Goal: Use online tool/utility: Use online tool/utility

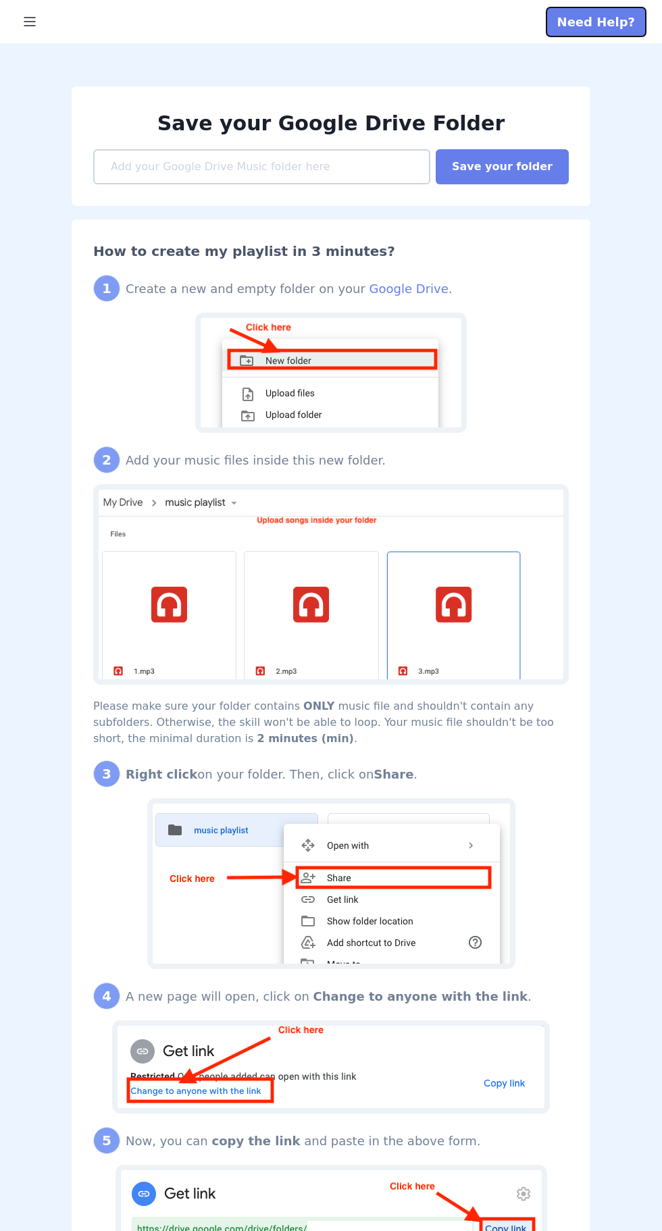
click at [618, 21] on button "Need Help?" at bounding box center [595, 21] width 99 height 29
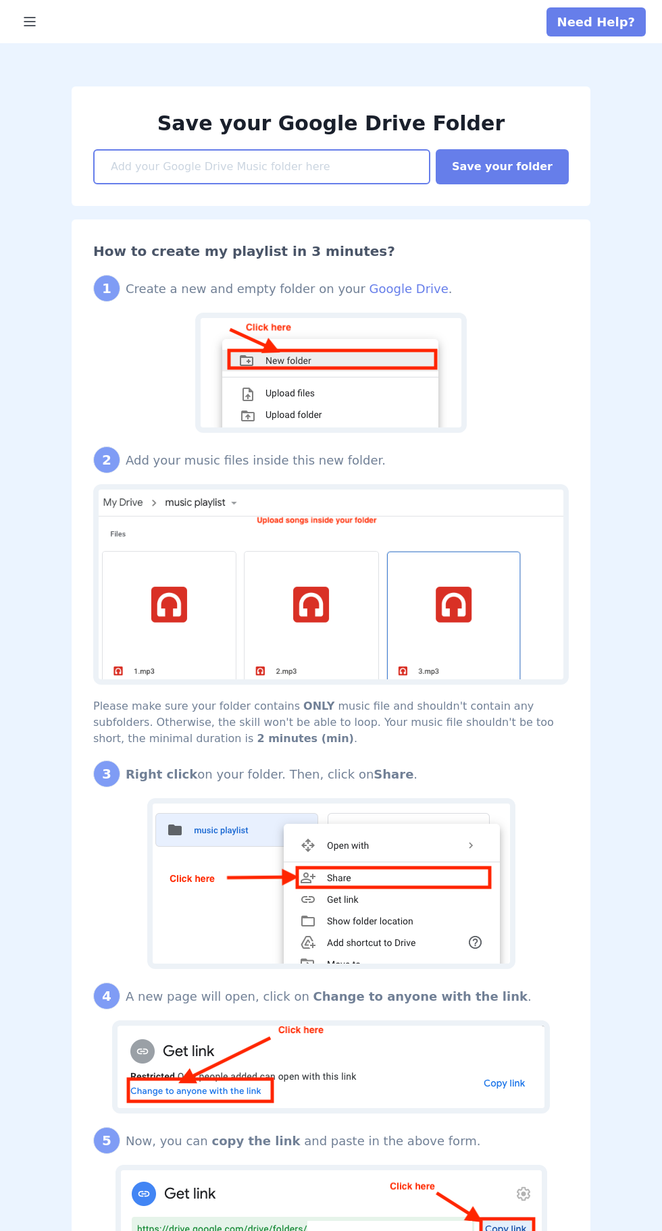
click at [411, 174] on input at bounding box center [261, 166] width 337 height 35
click at [344, 166] on input at bounding box center [261, 166] width 337 height 35
click at [373, 170] on input at bounding box center [261, 166] width 337 height 35
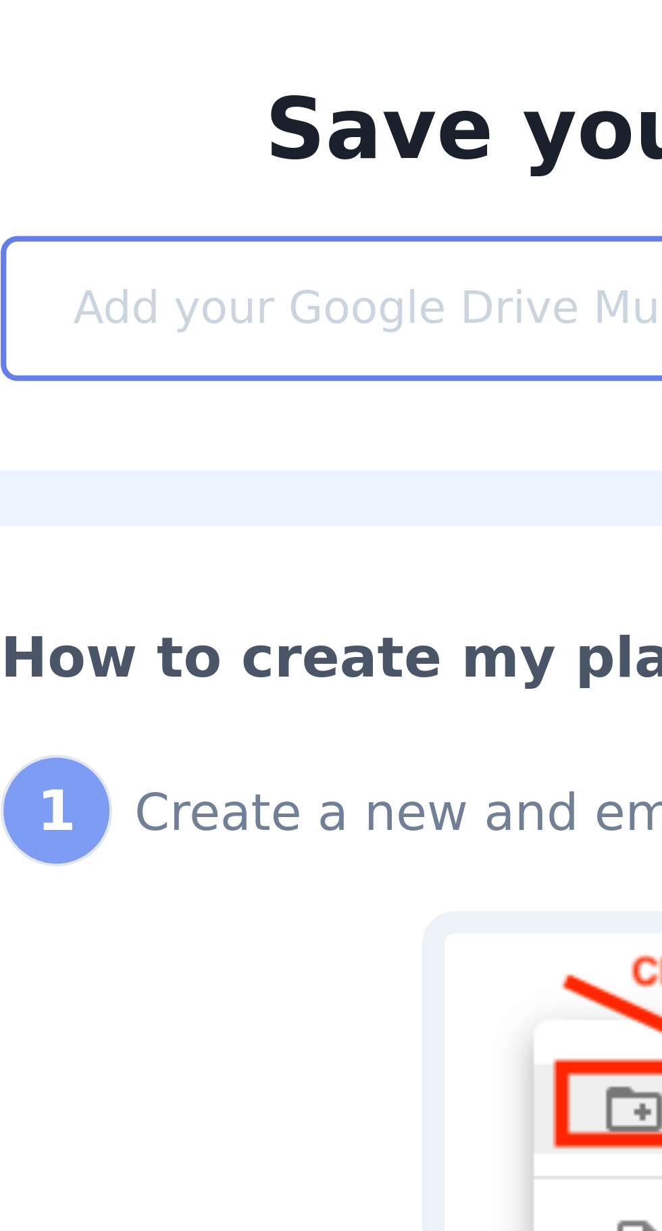
type input "https://drive.google.com/drive/folders/132qlpwRlr6EQXX5OlhKeuOAayBgeo_Mq"
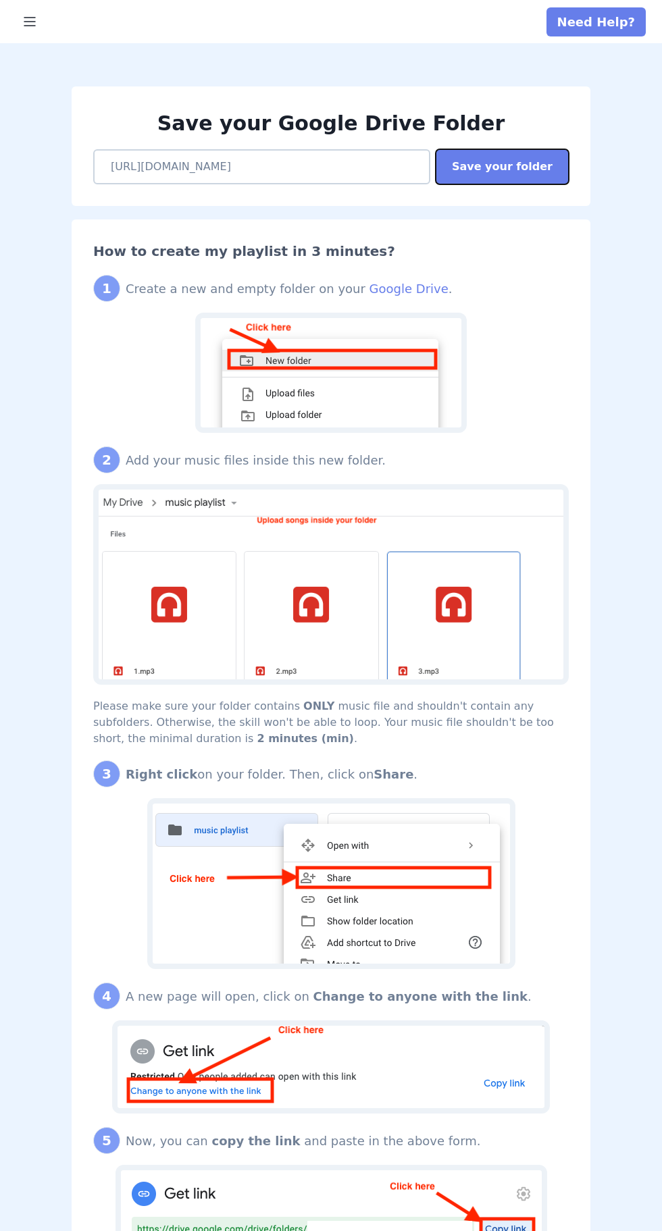
click at [528, 149] on button "Save your folder" at bounding box center [501, 166] width 133 height 35
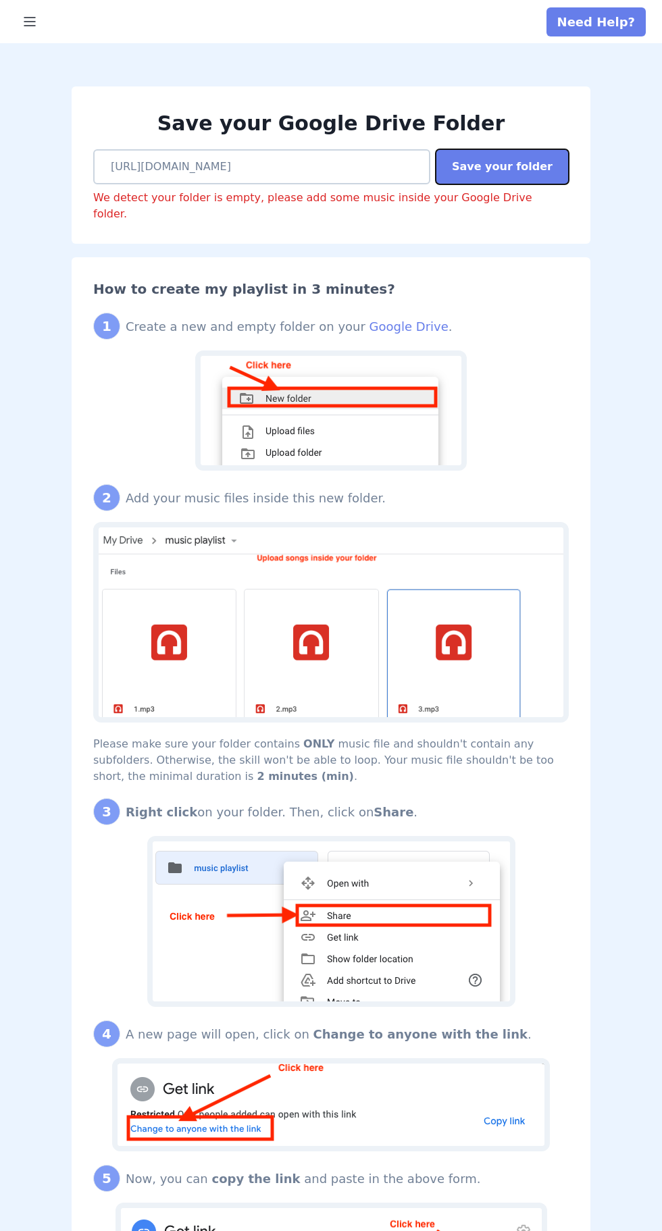
click at [518, 155] on button "Save your folder" at bounding box center [501, 166] width 133 height 35
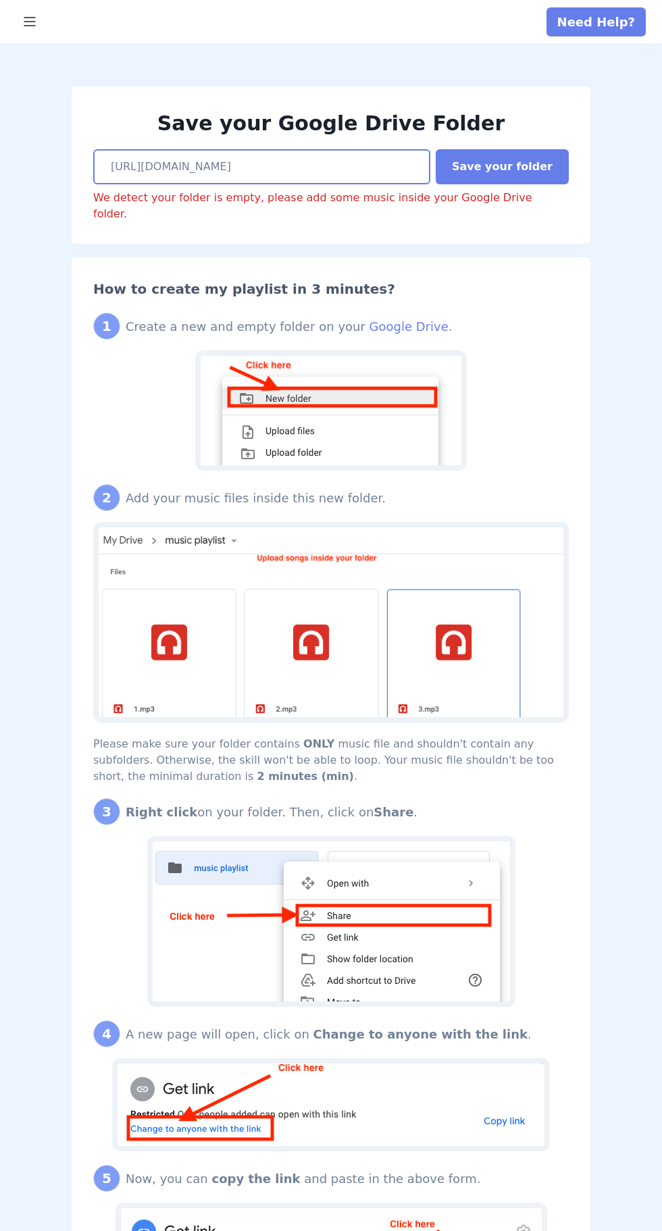
click at [393, 182] on input "https://drive.google.com/drive/folders/132qlpwRlr6EQXX5OlhKeuOAayBgeo_Mq" at bounding box center [261, 166] width 337 height 35
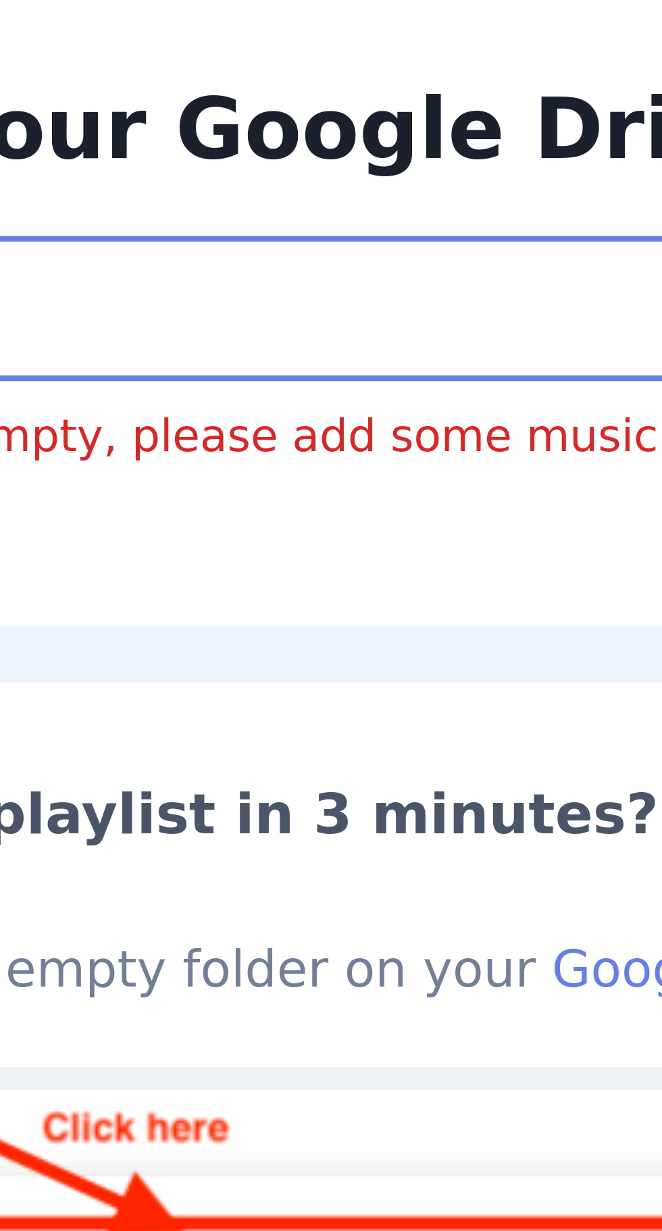
click at [365, 168] on input "https://drive.google.com/drive/folders/132qlpwRlr6EQXX5OlhKeuOAayBgeo_Mq" at bounding box center [261, 166] width 337 height 35
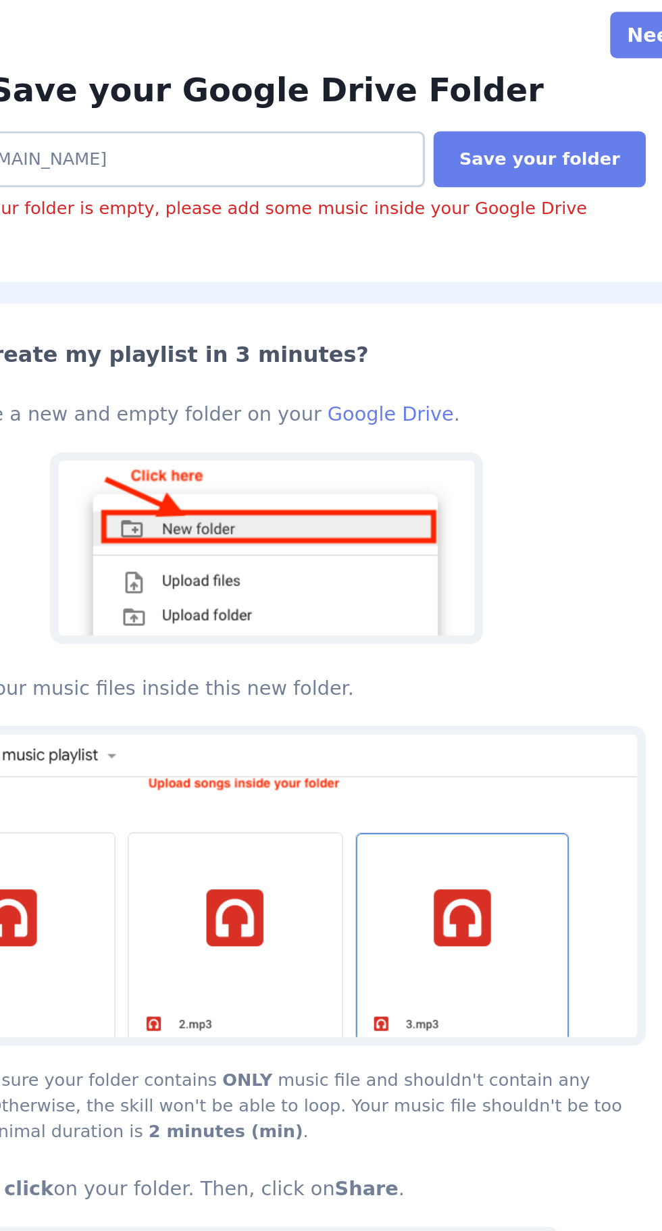
scroll to position [68, 0]
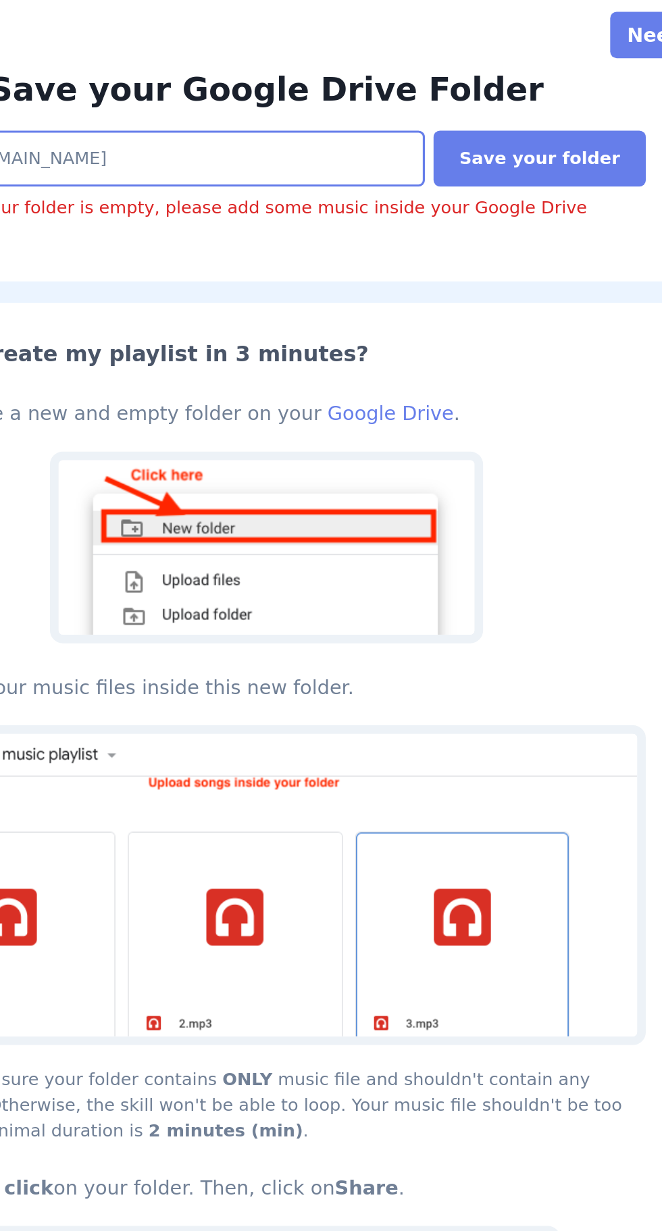
click at [410, 101] on input "https://drive.google.com/drive/folders/132qlpwRlr6EQXX5OlhKeuOAayBgeo_Mq" at bounding box center [261, 99] width 337 height 35
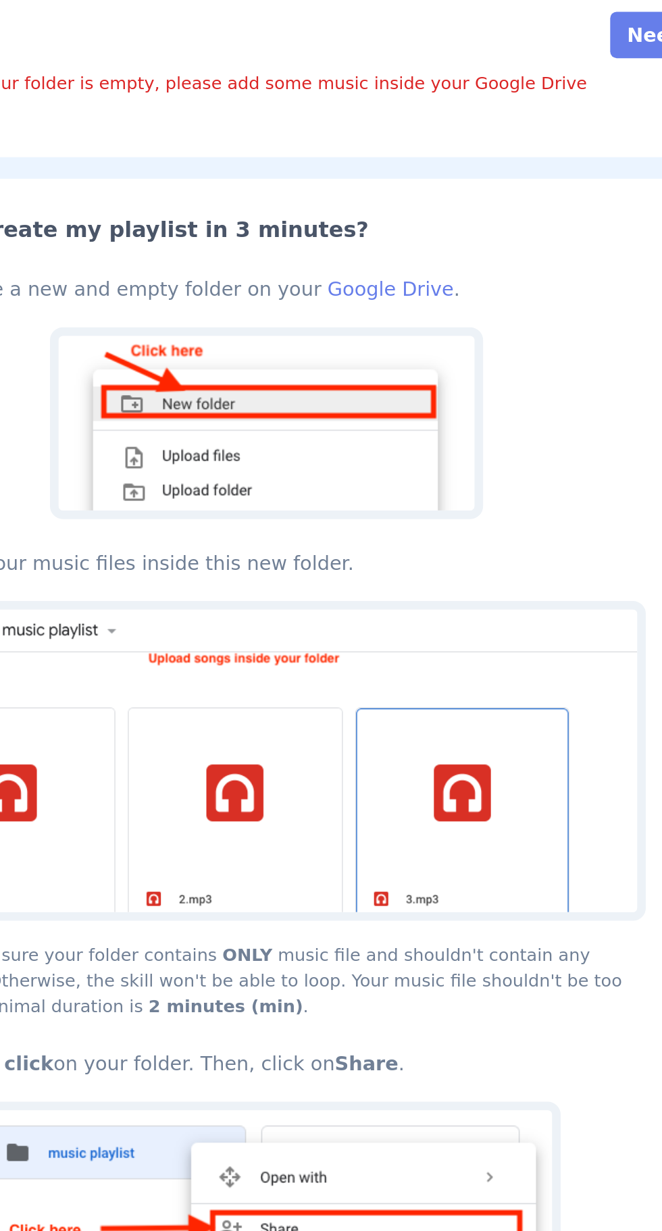
scroll to position [0, 0]
